Goal: Information Seeking & Learning: Check status

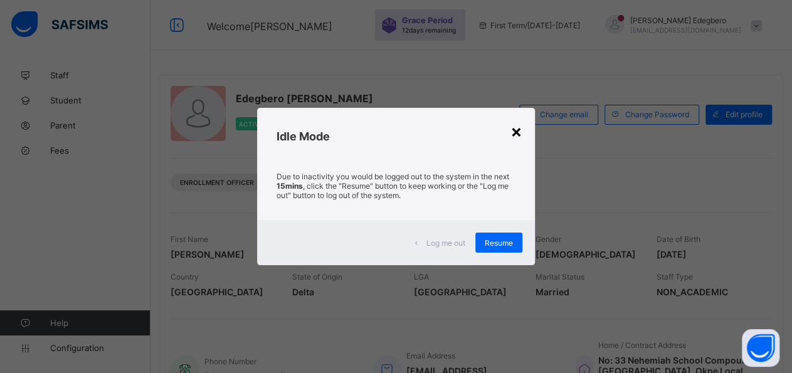
click at [521, 134] on div "×" at bounding box center [516, 130] width 12 height 21
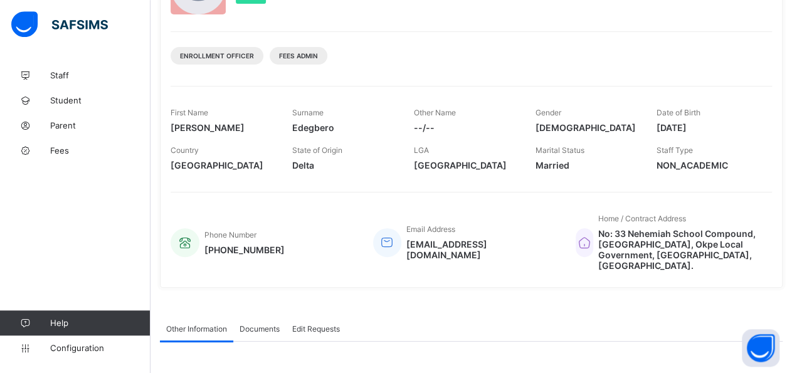
scroll to position [130, 0]
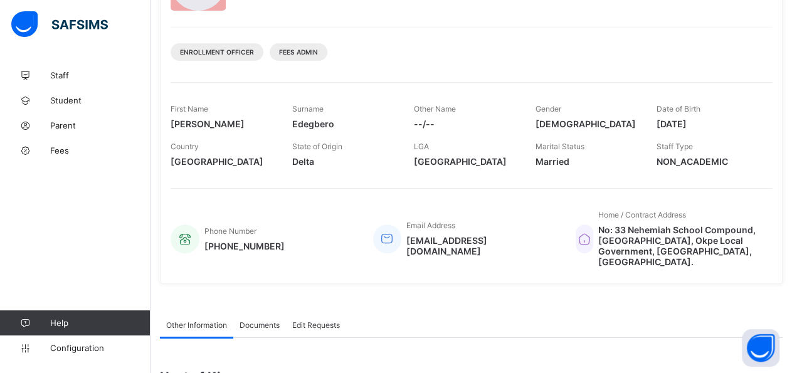
click at [221, 320] on span "Other Information" at bounding box center [196, 324] width 61 height 9
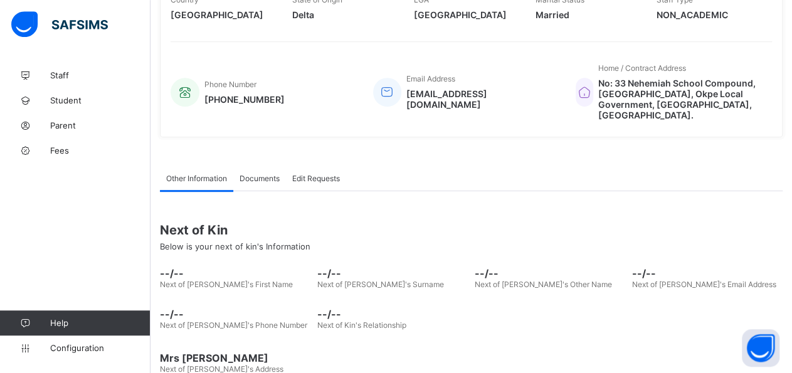
scroll to position [287, 0]
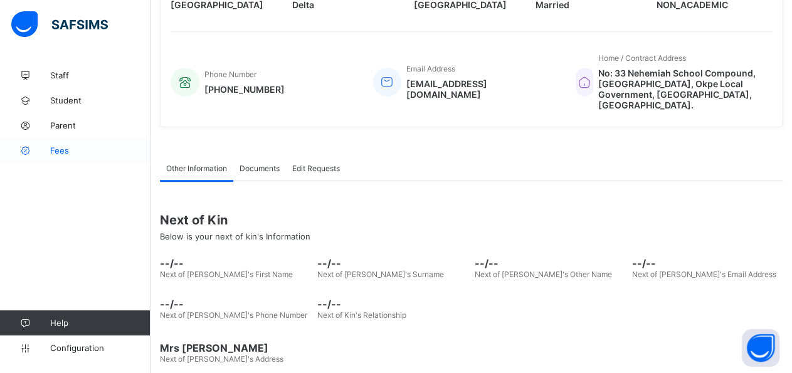
click at [63, 154] on span "Fees" at bounding box center [100, 150] width 100 height 10
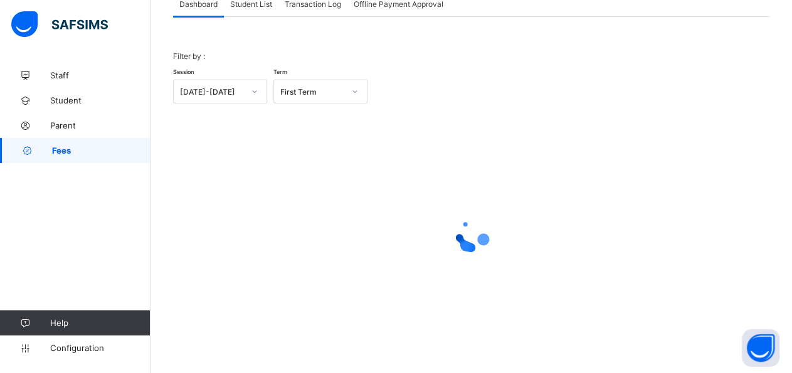
scroll to position [18, 0]
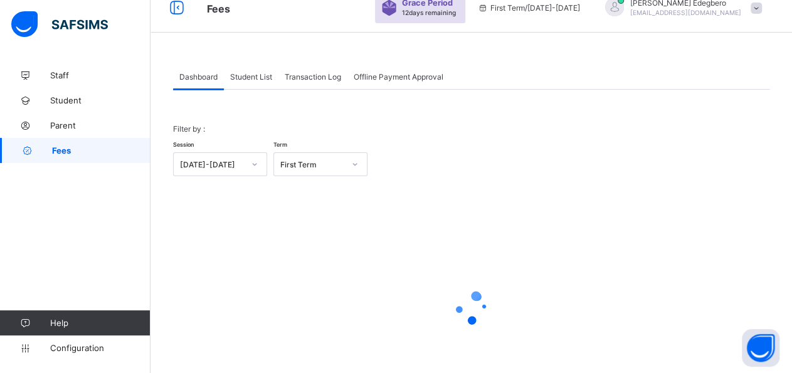
click at [254, 85] on div "Student List" at bounding box center [251, 76] width 55 height 25
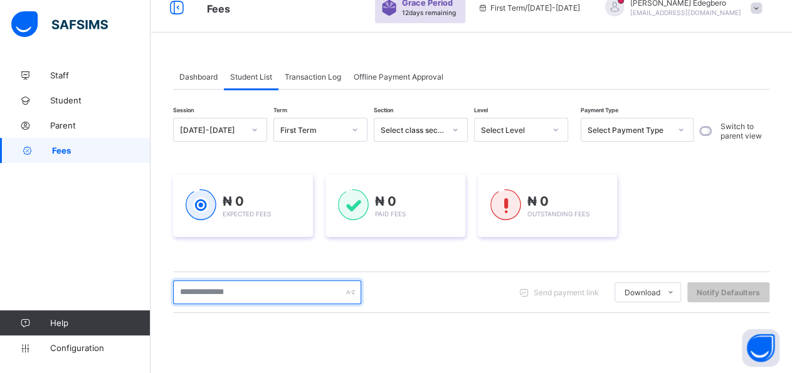
click at [285, 292] on input "text" at bounding box center [267, 292] width 188 height 24
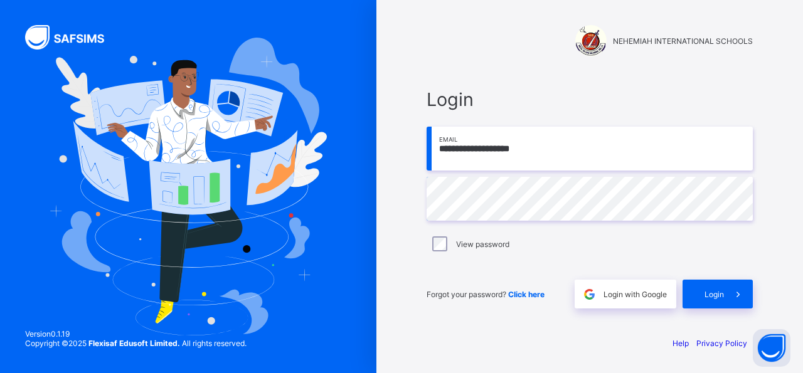
click at [273, 257] on img at bounding box center [189, 187] width 278 height 298
click at [568, 171] on input "**********" at bounding box center [589, 149] width 326 height 44
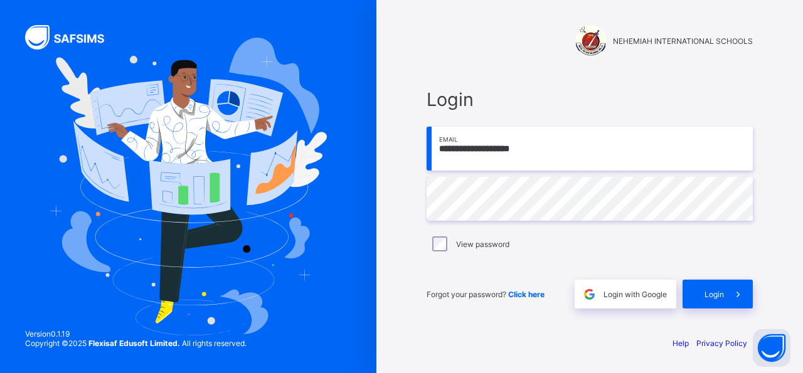
click at [407, 166] on div "**********" at bounding box center [589, 186] width 376 height 373
click at [699, 304] on div "Login" at bounding box center [717, 294] width 70 height 29
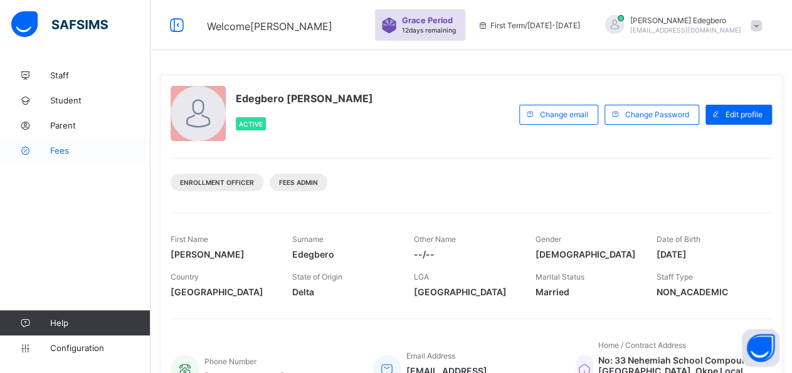
click at [63, 154] on span "Fees" at bounding box center [100, 150] width 100 height 10
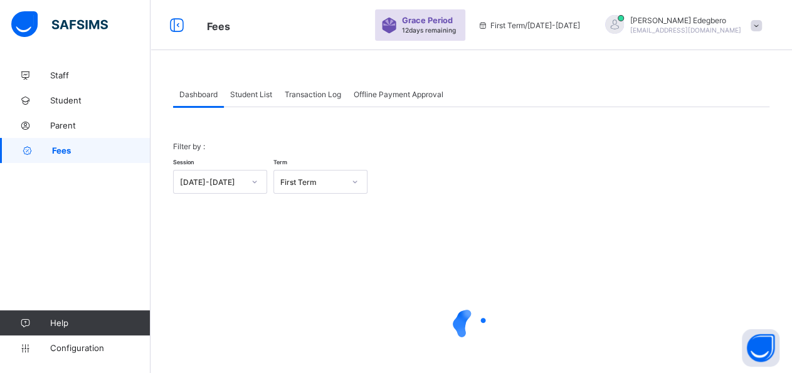
click at [244, 105] on div "Student List" at bounding box center [251, 94] width 55 height 25
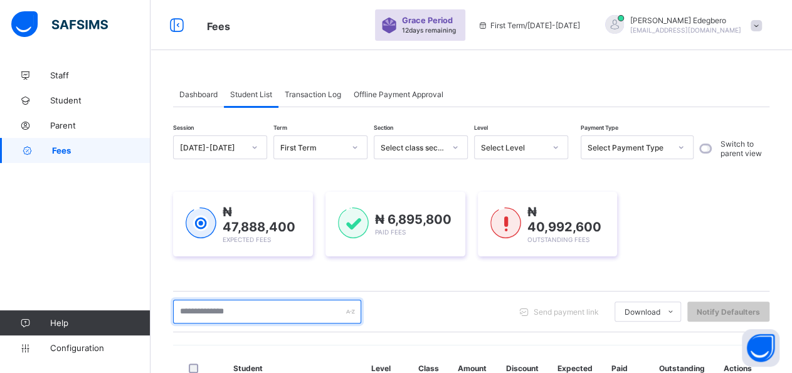
click at [282, 311] on input "text" at bounding box center [267, 312] width 188 height 24
drag, startPoint x: 282, startPoint y: 311, endPoint x: 358, endPoint y: 349, distance: 84.7
click at [284, 310] on input "text" at bounding box center [267, 312] width 188 height 24
